Goal: Information Seeking & Learning: Learn about a topic

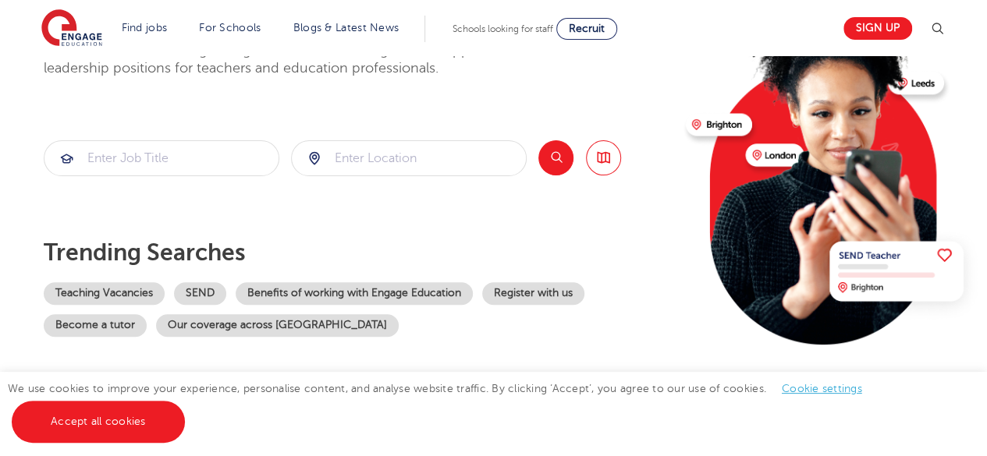
scroll to position [156, 0]
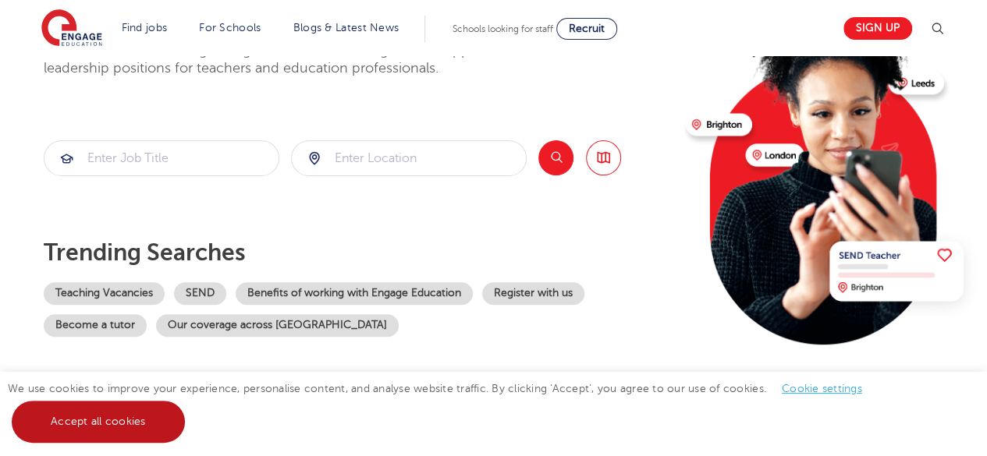
drag, startPoint x: 122, startPoint y: 431, endPoint x: 125, endPoint y: 406, distance: 25.9
click at [122, 431] on link "Accept all cookies" at bounding box center [98, 422] width 173 height 42
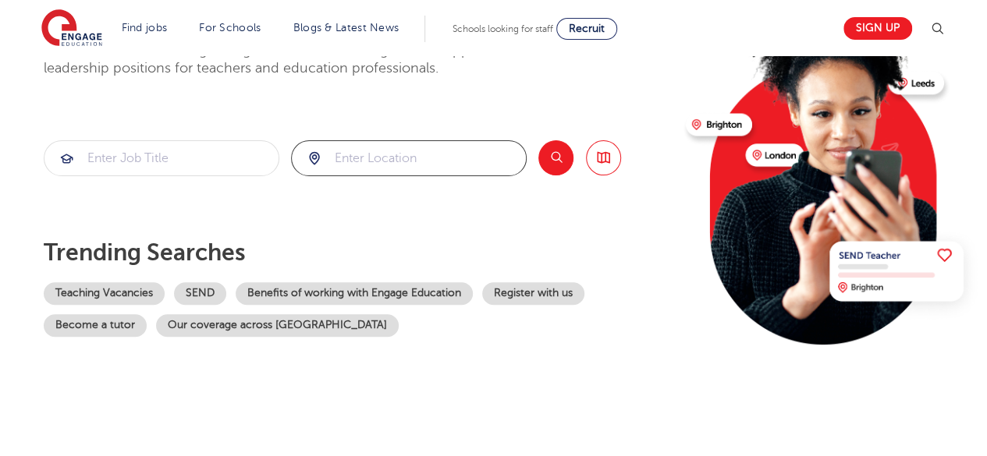
click at [382, 161] on input "search" at bounding box center [409, 158] width 234 height 34
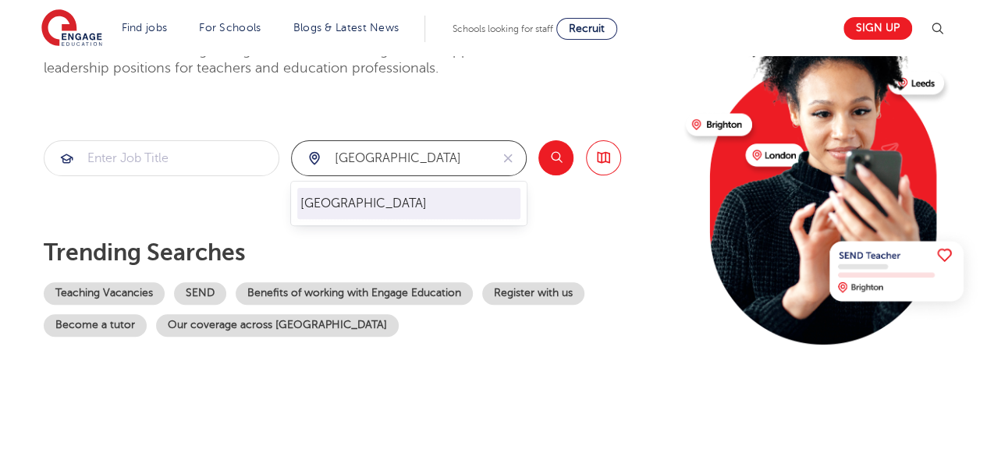
click at [341, 207] on li "[GEOGRAPHIC_DATA]" at bounding box center [408, 203] width 223 height 31
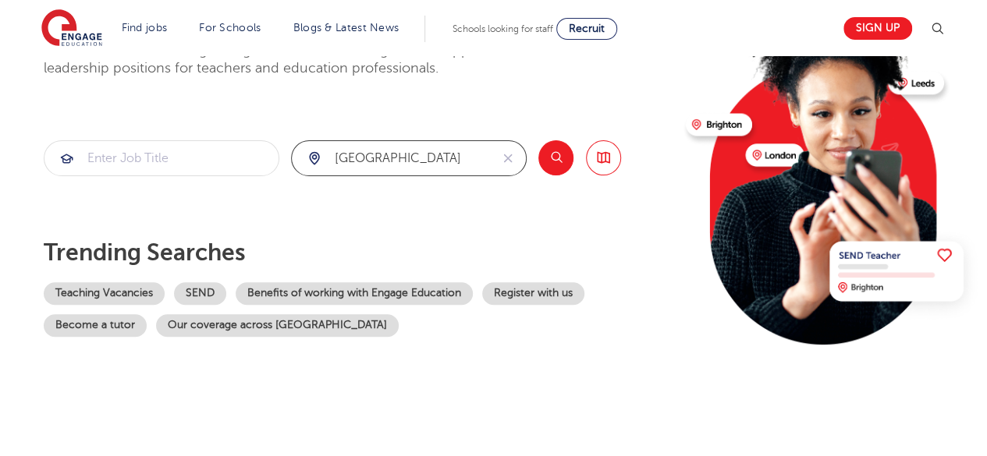
type input "[GEOGRAPHIC_DATA]"
click at [550, 157] on button "Search" at bounding box center [555, 157] width 35 height 35
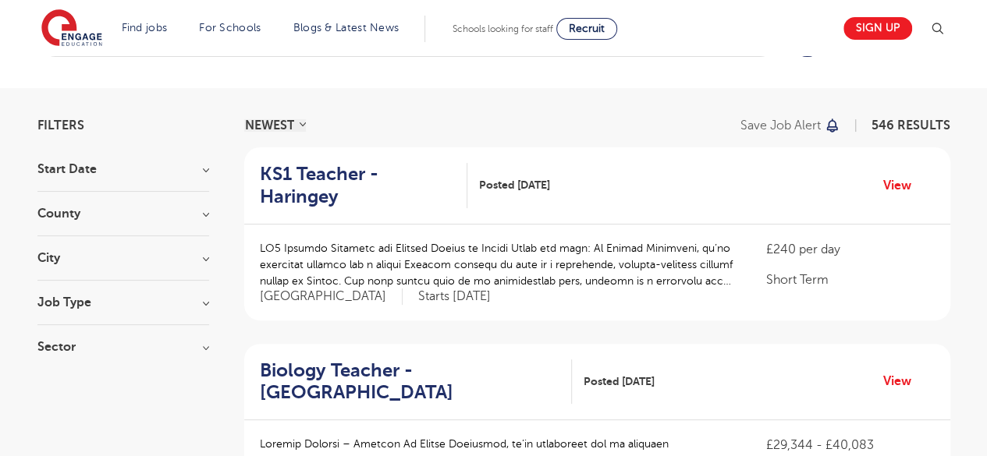
scroll to position [78, 0]
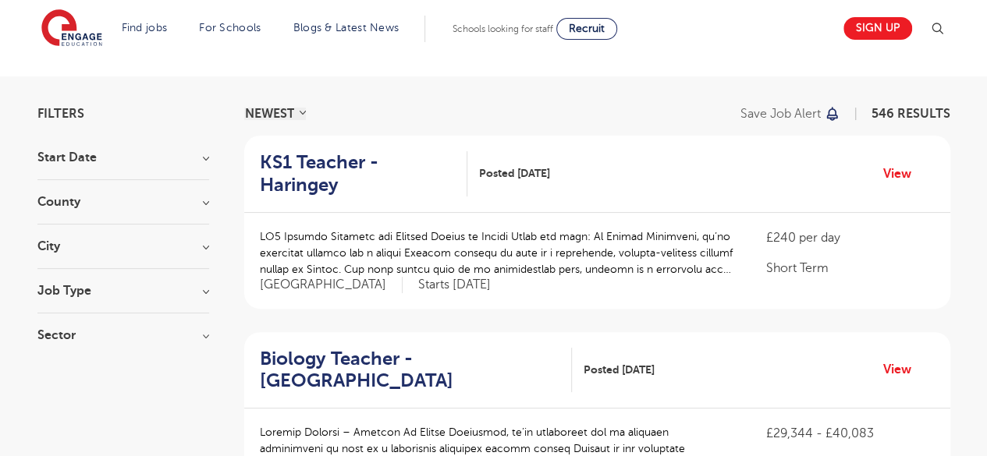
click at [161, 155] on h3 "Start Date" at bounding box center [123, 157] width 172 height 12
click at [166, 155] on h3 "Start Date" at bounding box center [123, 157] width 172 height 12
click at [110, 248] on h3 "City" at bounding box center [123, 246] width 172 height 12
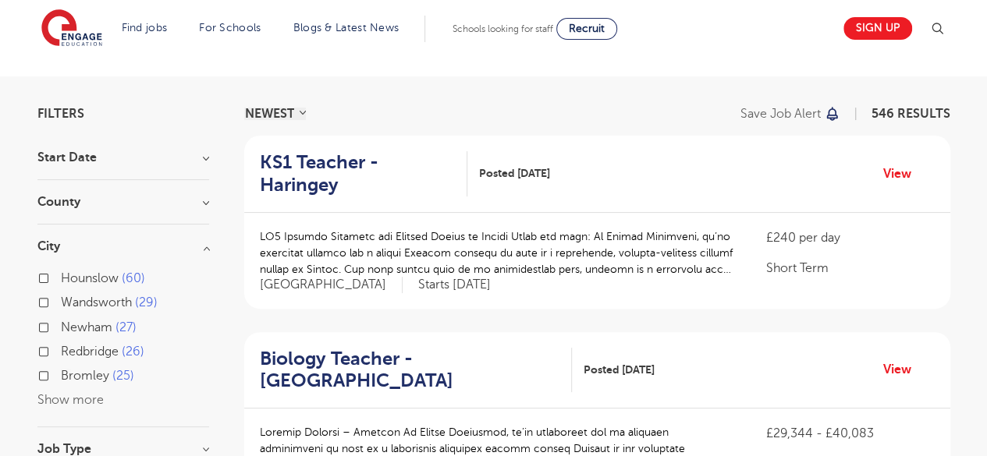
click at [61, 301] on label "Wandsworth 29" at bounding box center [109, 303] width 97 height 20
click at [61, 301] on input "Wandsworth 29" at bounding box center [66, 301] width 10 height 10
checkbox input "true"
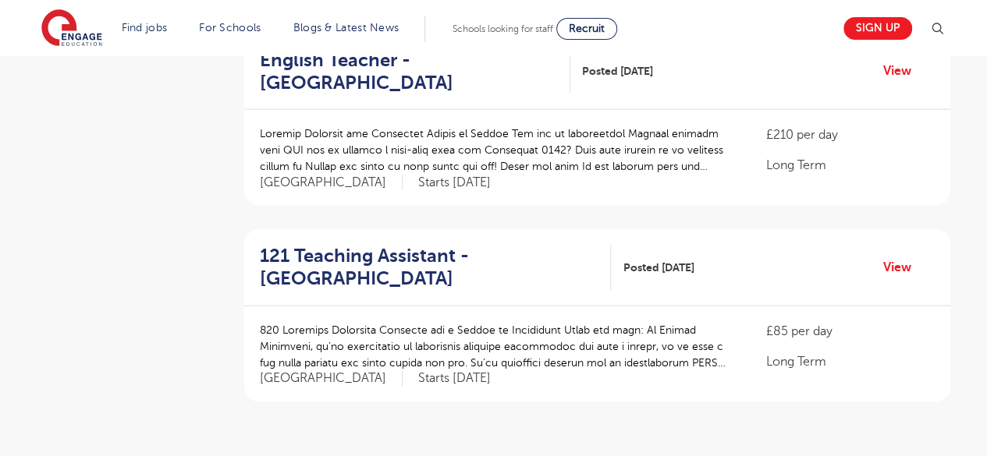
scroll to position [1716, 0]
